Goal: Check status: Check status

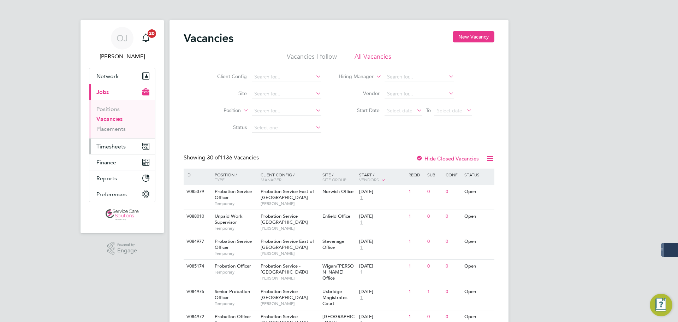
click at [117, 144] on span "Timesheets" at bounding box center [110, 146] width 29 height 7
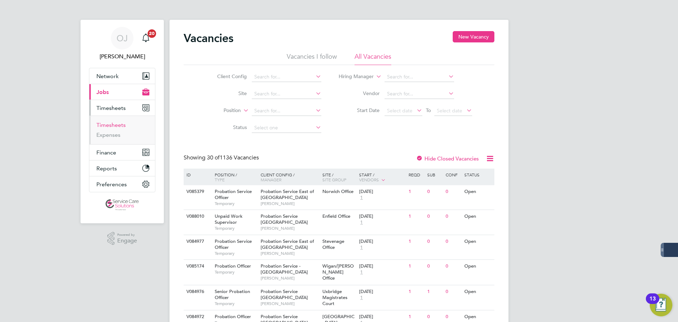
click at [113, 127] on link "Timesheets" at bounding box center [110, 124] width 29 height 7
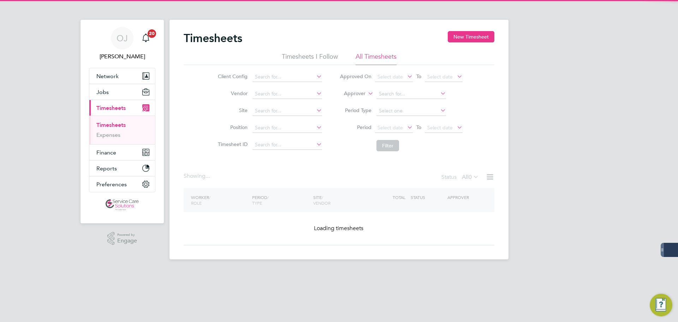
click at [361, 92] on label "Approver" at bounding box center [350, 93] width 32 height 7
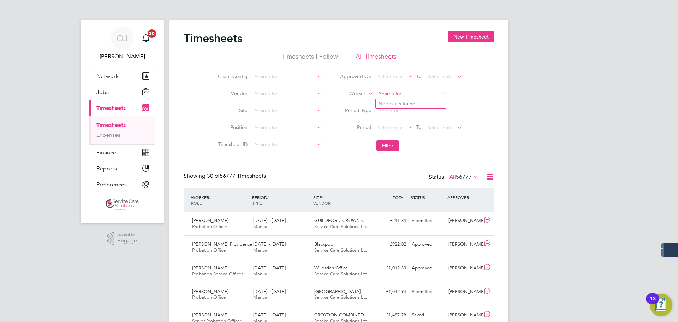
click at [393, 96] on input at bounding box center [411, 94] width 70 height 10
click at [395, 103] on li "Mohammed Bham" at bounding box center [411, 104] width 70 height 10
type input "[PERSON_NAME]"
click at [387, 143] on button "Filter" at bounding box center [387, 145] width 23 height 11
click at [305, 227] on div "18 - 24 Aug 2025 Manual" at bounding box center [280, 224] width 61 height 18
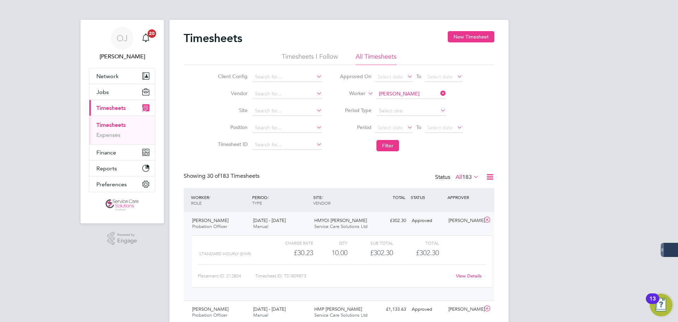
click at [466, 277] on link "View Details" at bounding box center [469, 275] width 26 height 6
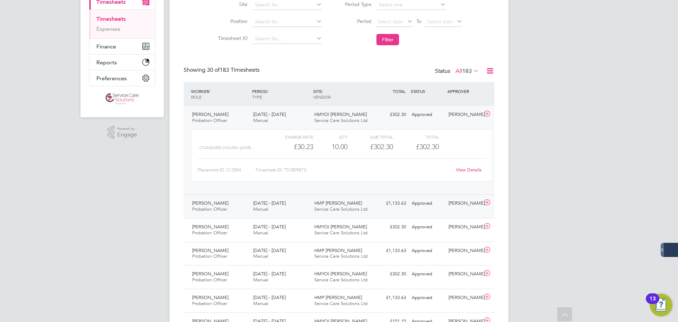
click at [351, 197] on div "Mohammed Bham Probation Officer 18 - 24 Aug 2025 18 - 24 Aug 2025 Manual HMP Hu…" at bounding box center [339, 206] width 311 height 24
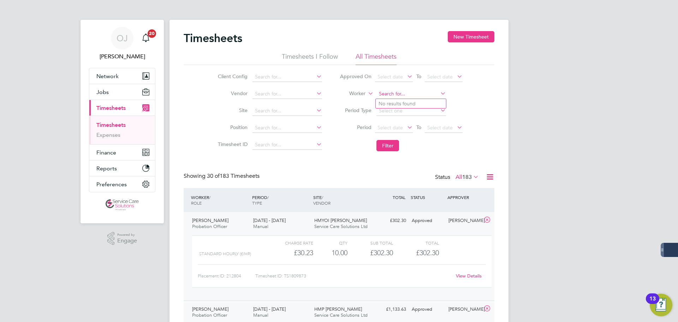
click at [395, 94] on input at bounding box center [411, 94] width 70 height 10
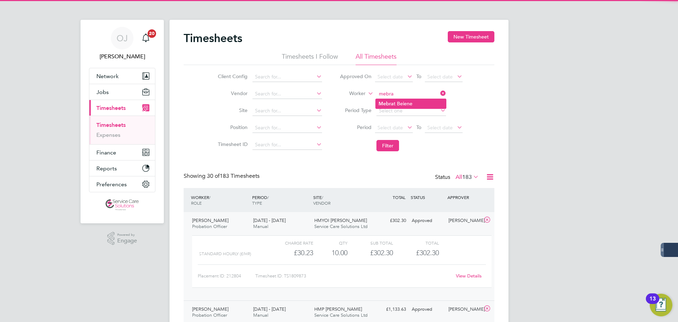
click at [409, 101] on li "Mebra t Beiene" at bounding box center [411, 104] width 70 height 10
type input "Mebrat Beiene"
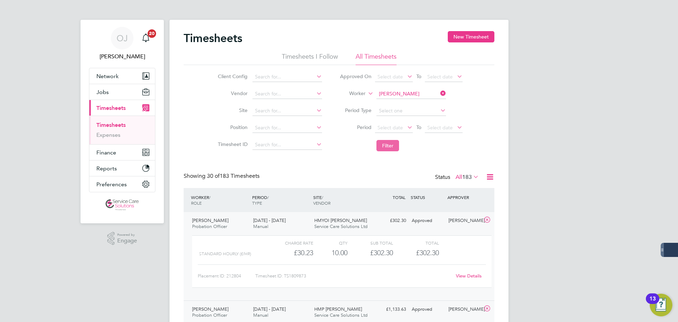
click at [388, 149] on button "Filter" at bounding box center [387, 145] width 23 height 11
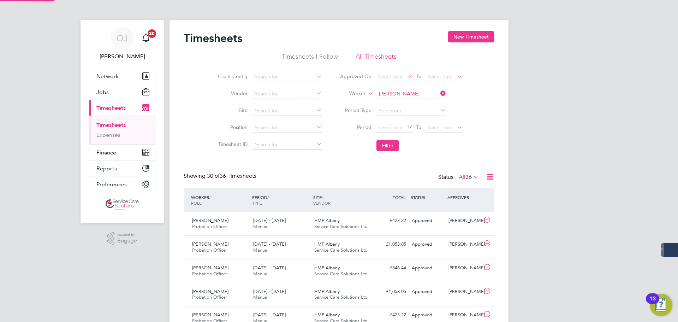
scroll to position [18, 61]
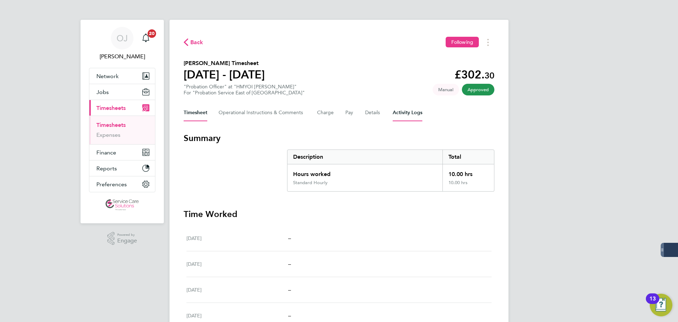
drag, startPoint x: 413, startPoint y: 125, endPoint x: 410, endPoint y: 112, distance: 12.9
click at [413, 120] on div "Back Following [PERSON_NAME] Timesheet [DATE] - [DATE] £302. 30 "Probation Offi…" at bounding box center [338, 247] width 339 height 454
click at [410, 112] on Logs-tab "Activity Logs" at bounding box center [407, 112] width 30 height 17
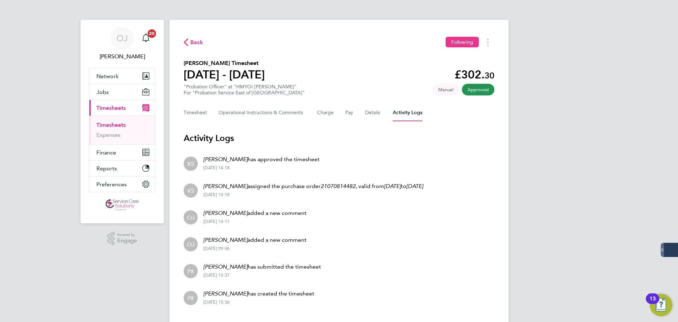
click at [354, 169] on li "KS [PERSON_NAME] has approved the timesheet [DATE] 14:18" at bounding box center [339, 162] width 311 height 27
click at [272, 168] on div "[DATE] 14:18" at bounding box center [261, 168] width 116 height 6
